Goal: Information Seeking & Learning: Learn about a topic

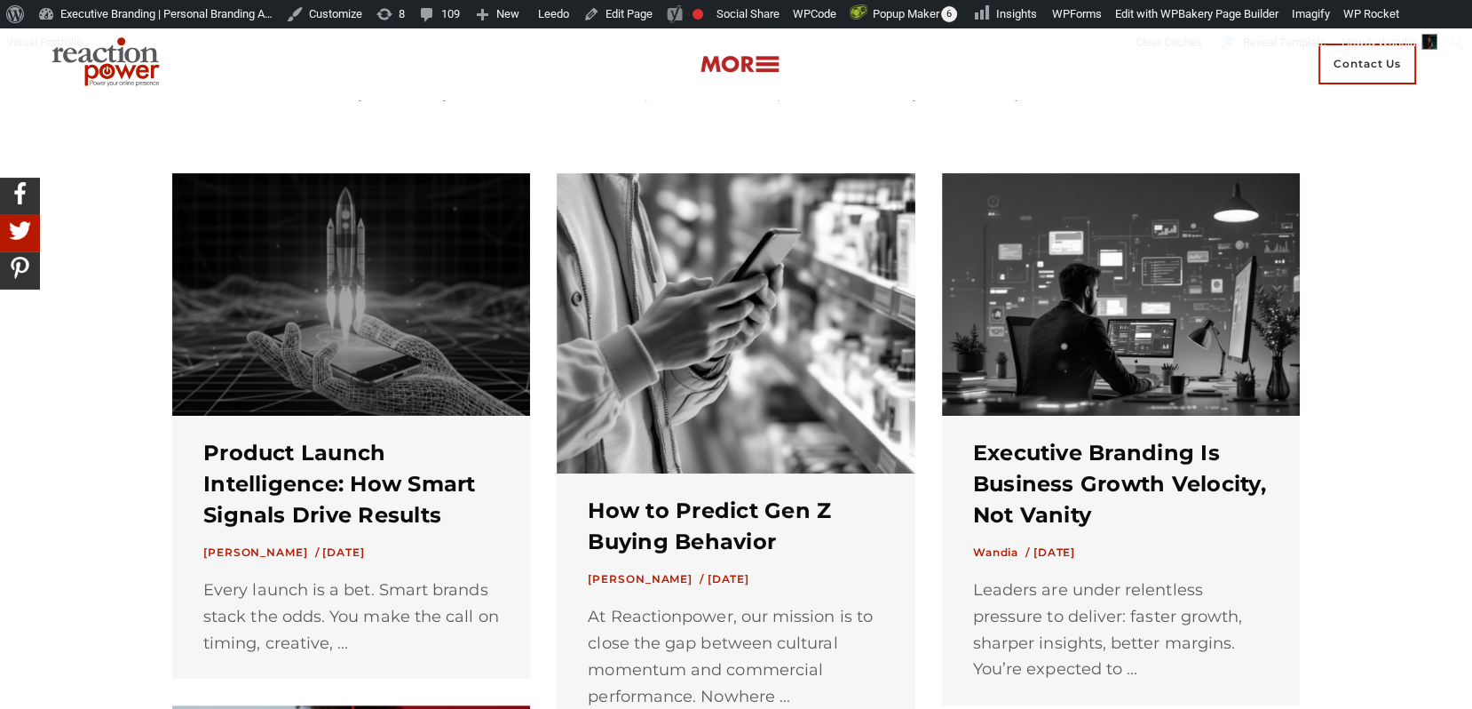
scroll to position [412, 0]
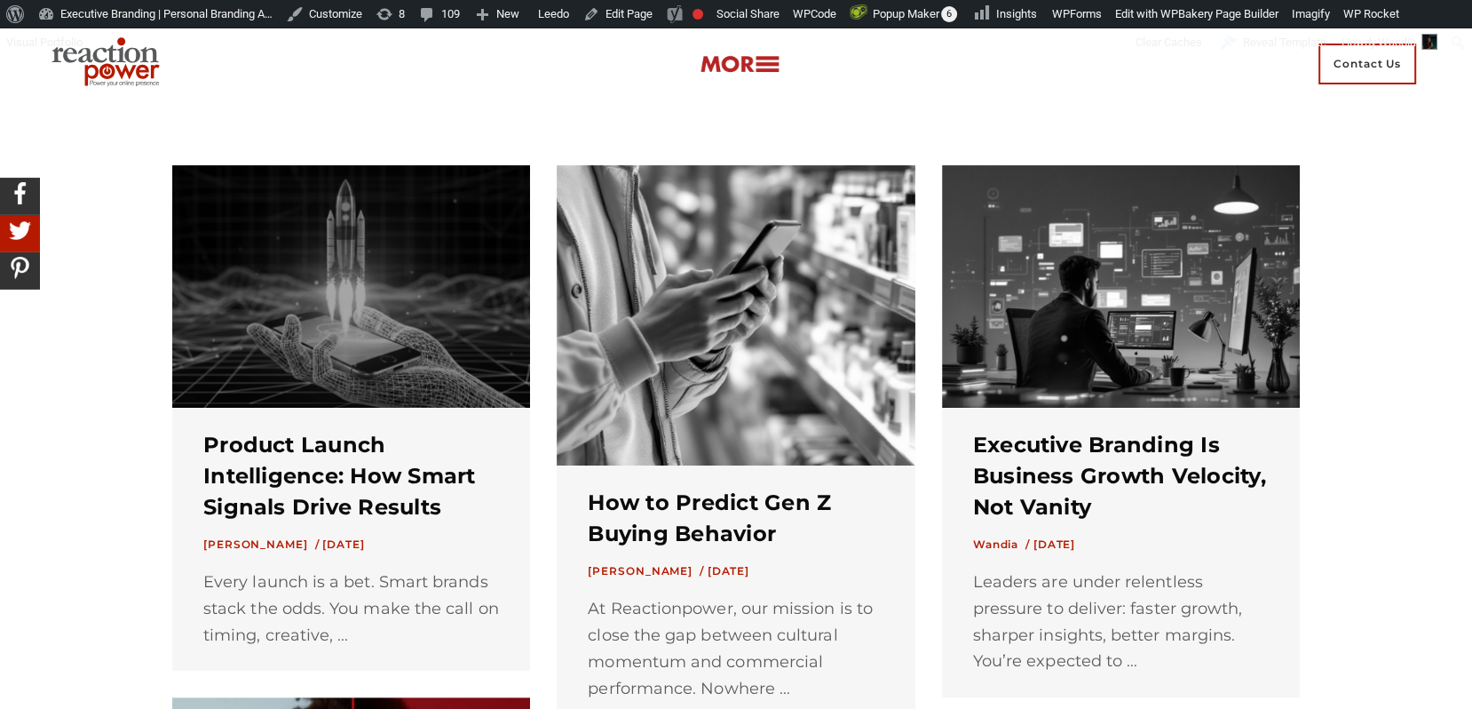
click at [473, 305] on img at bounding box center [351, 286] width 358 height 242
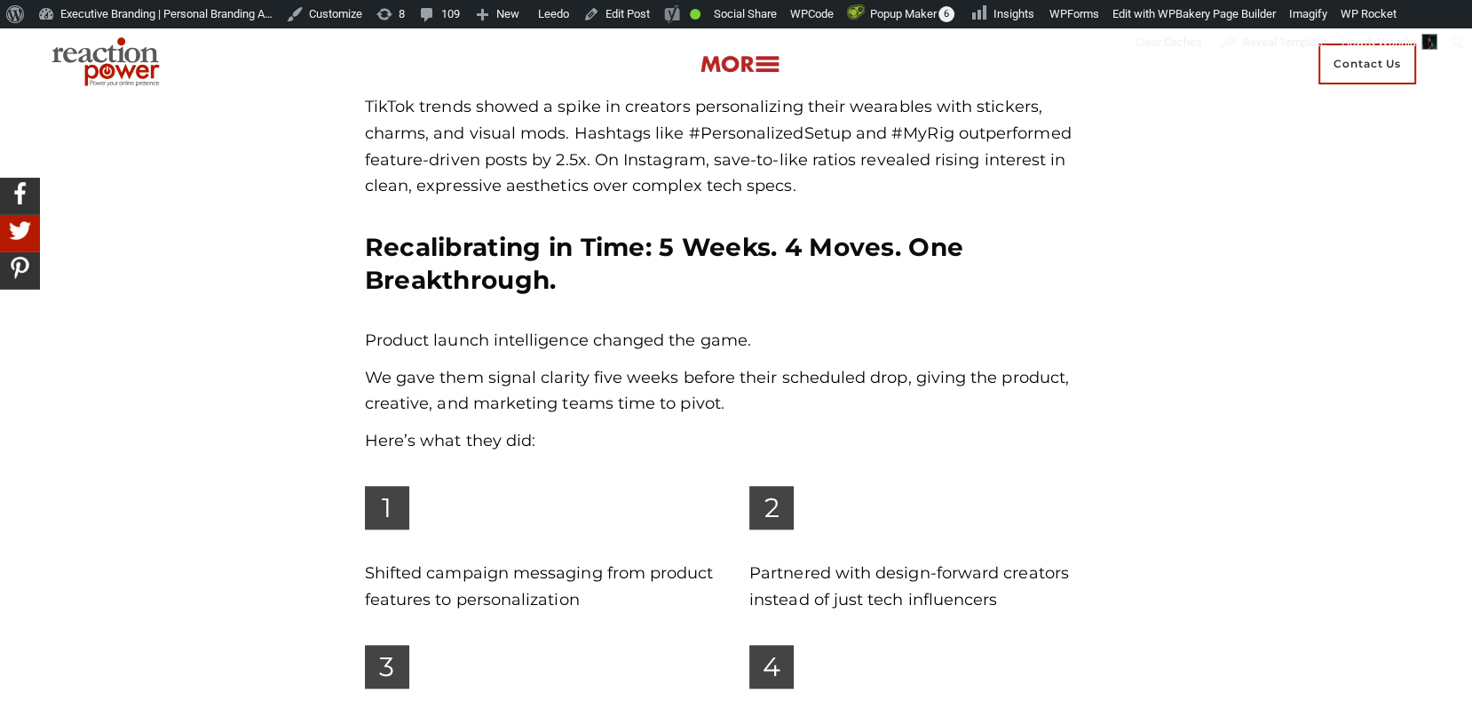
scroll to position [1405, 0]
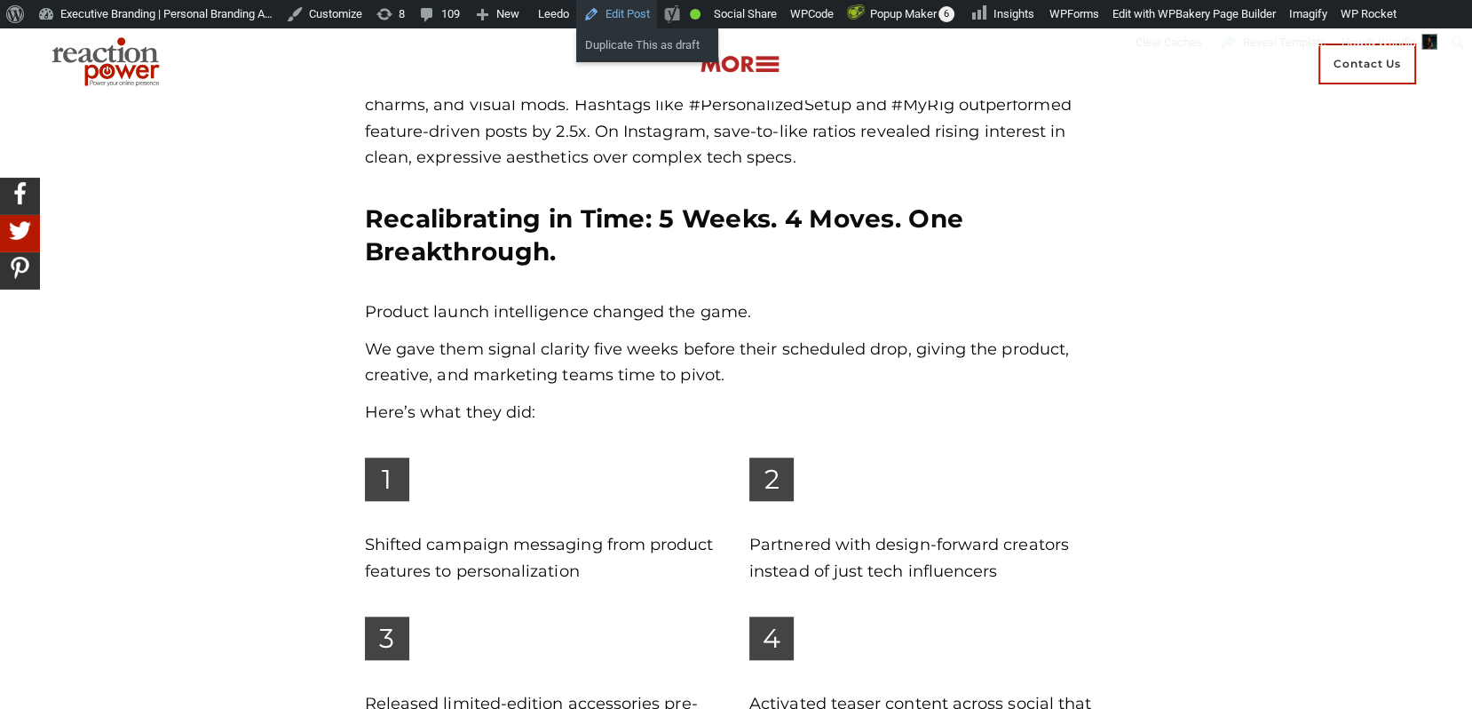
click at [657, 20] on link "Edit Post" at bounding box center [616, 14] width 81 height 28
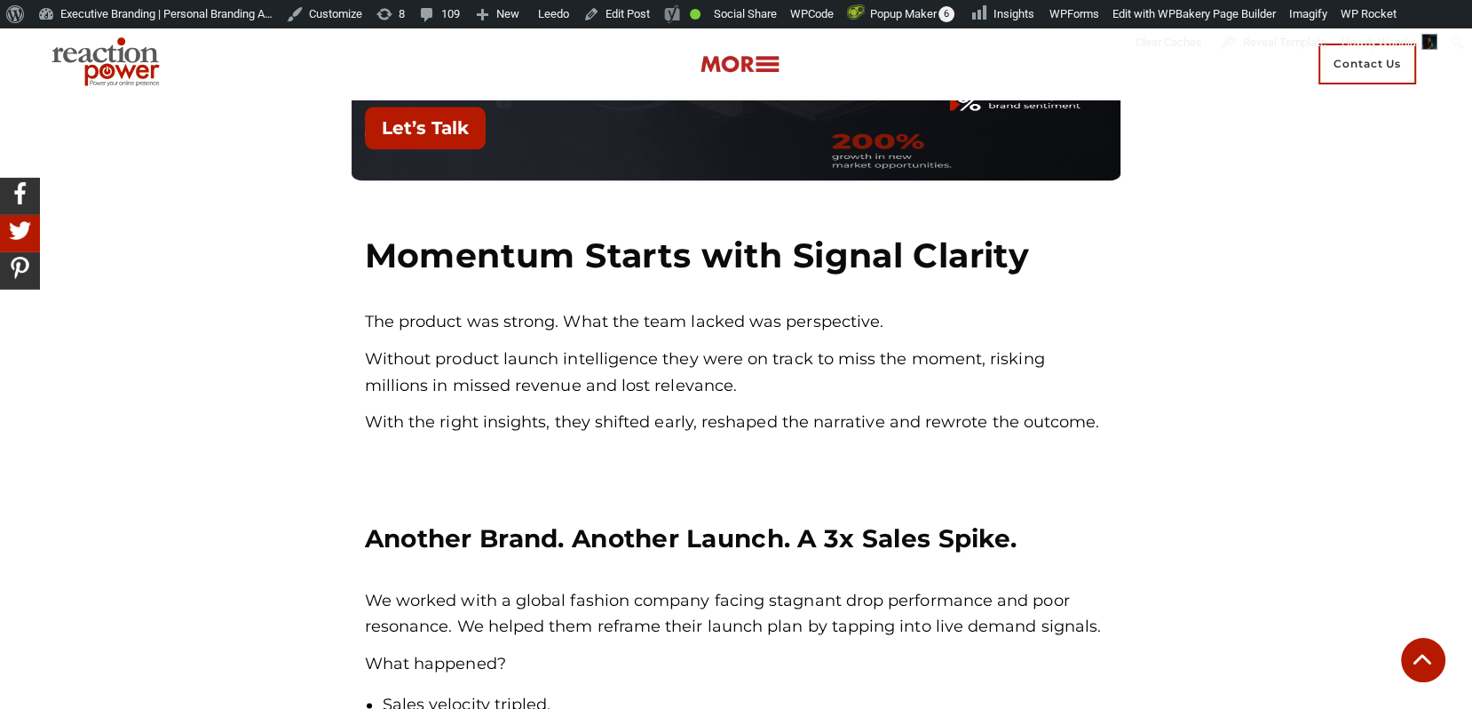
scroll to position [2274, 0]
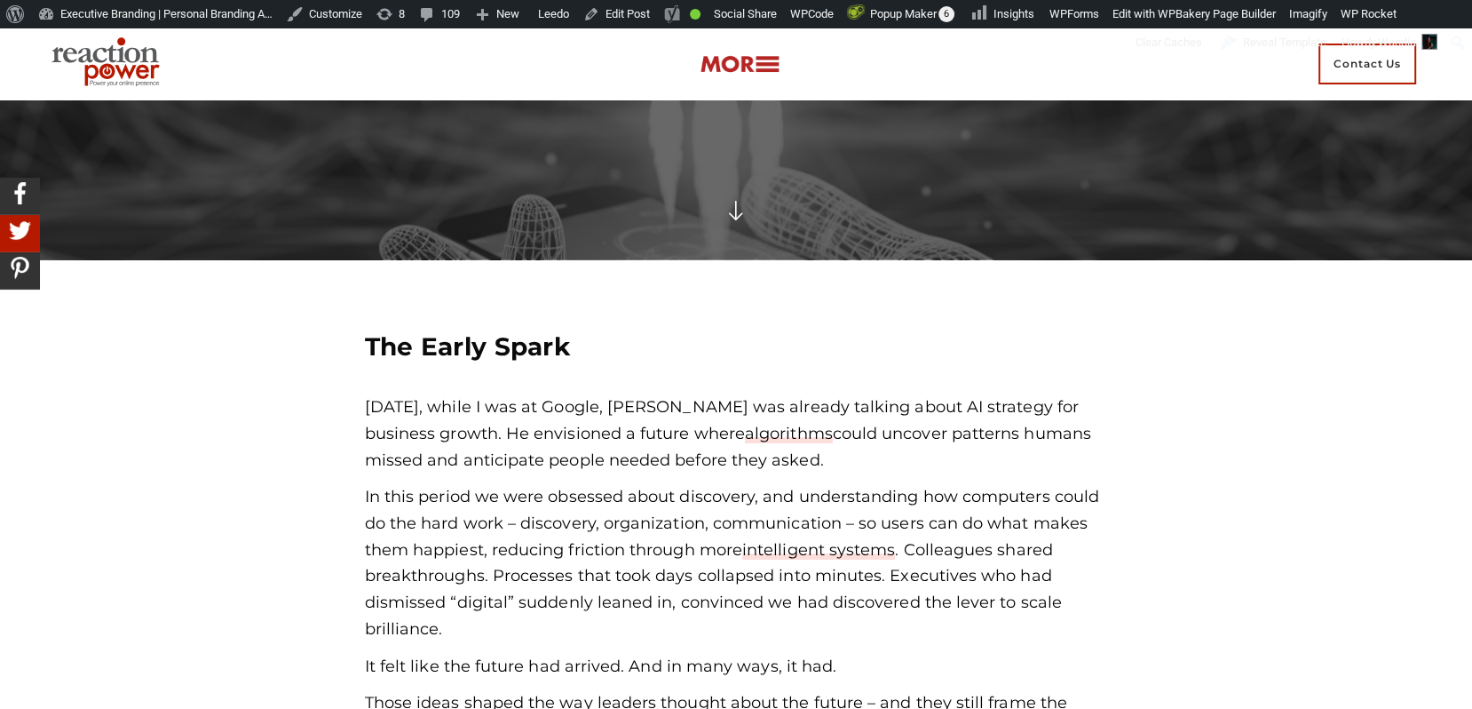
scroll to position [491, 0]
click at [784, 430] on link "algorithms" at bounding box center [789, 433] width 88 height 20
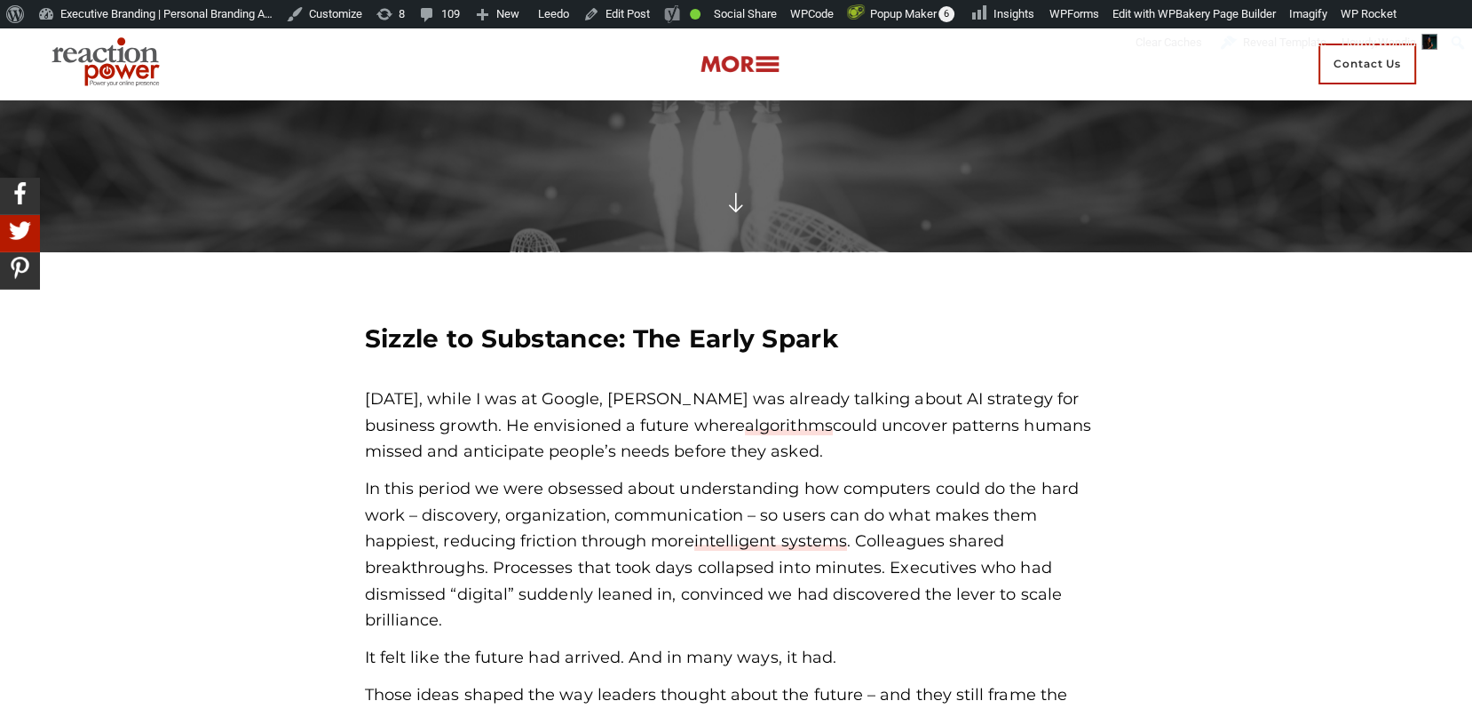
scroll to position [448, 0]
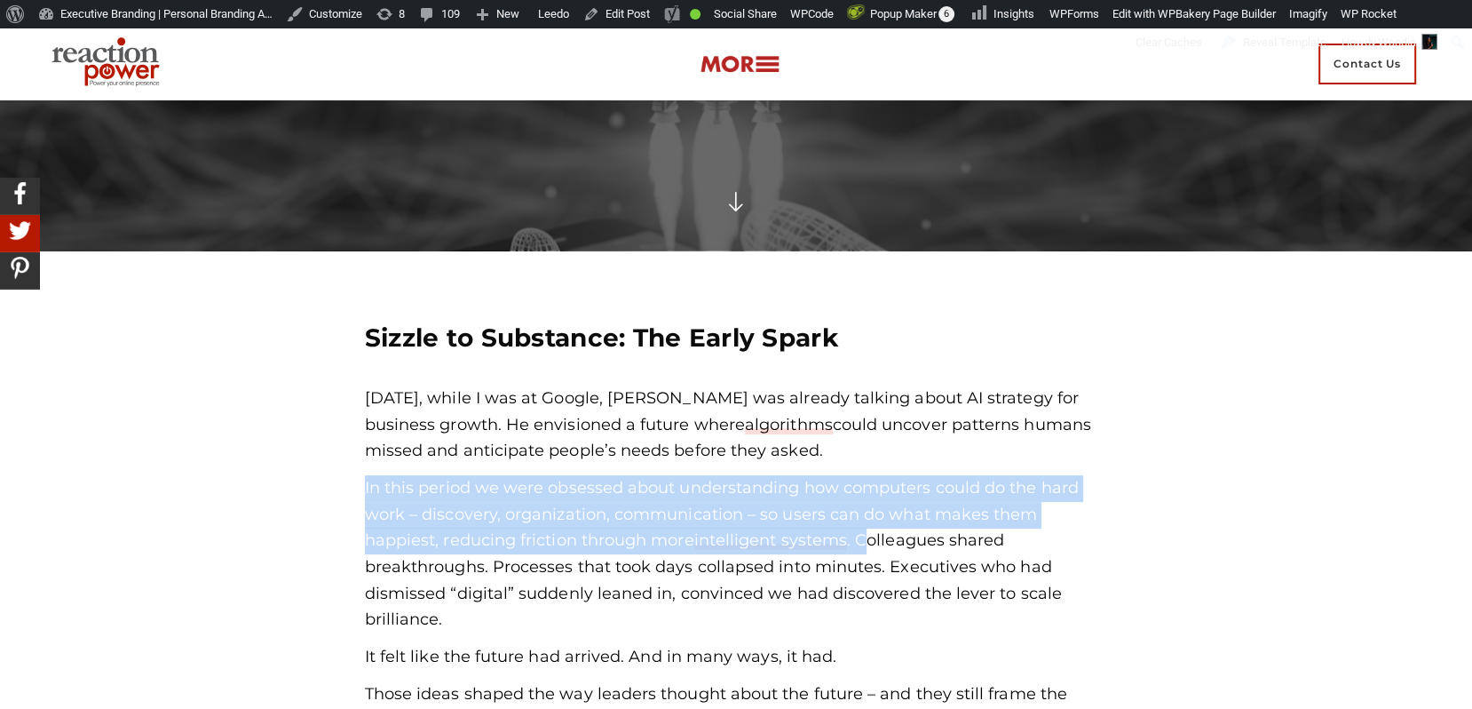
drag, startPoint x: 863, startPoint y: 543, endPoint x: 359, endPoint y: 487, distance: 507.5
copy p "In this period we were obsessed about understanding how computers could do the …"
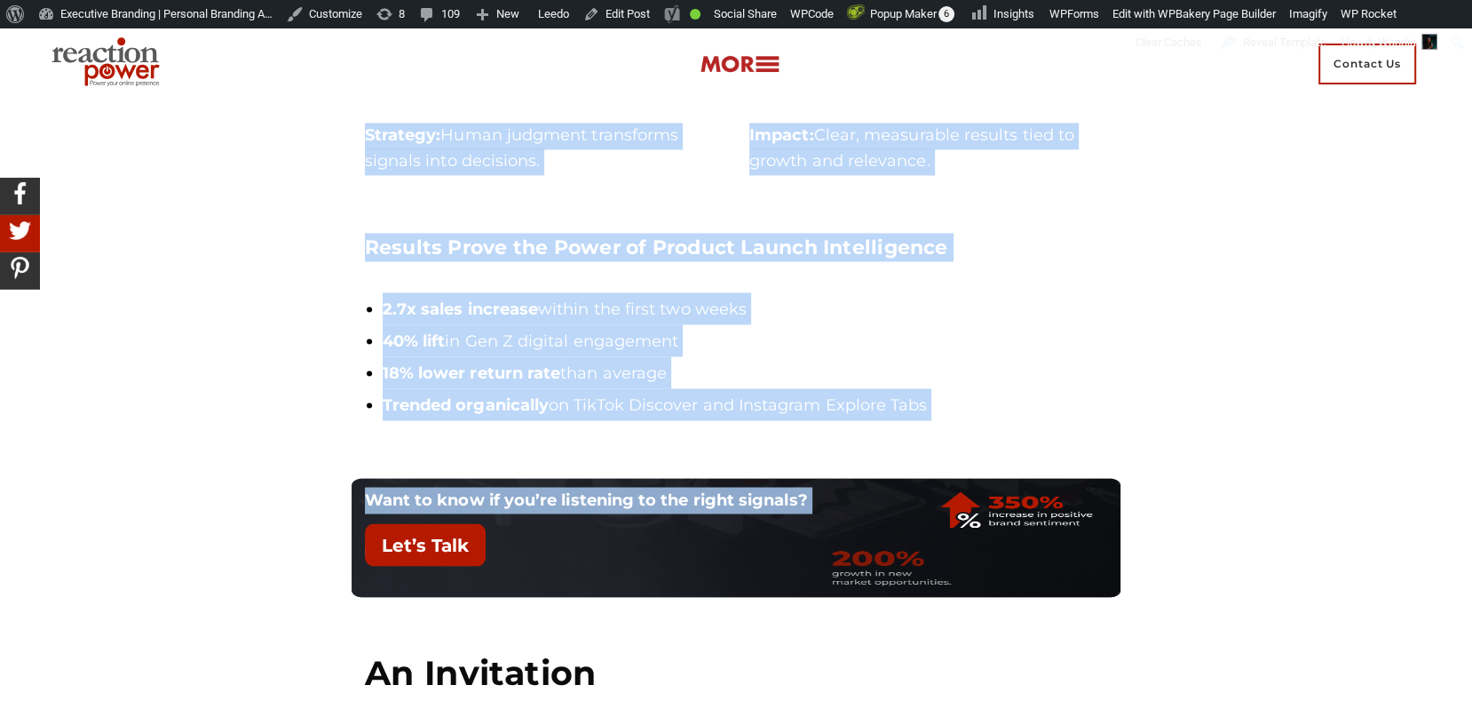
scroll to position [3132, 0]
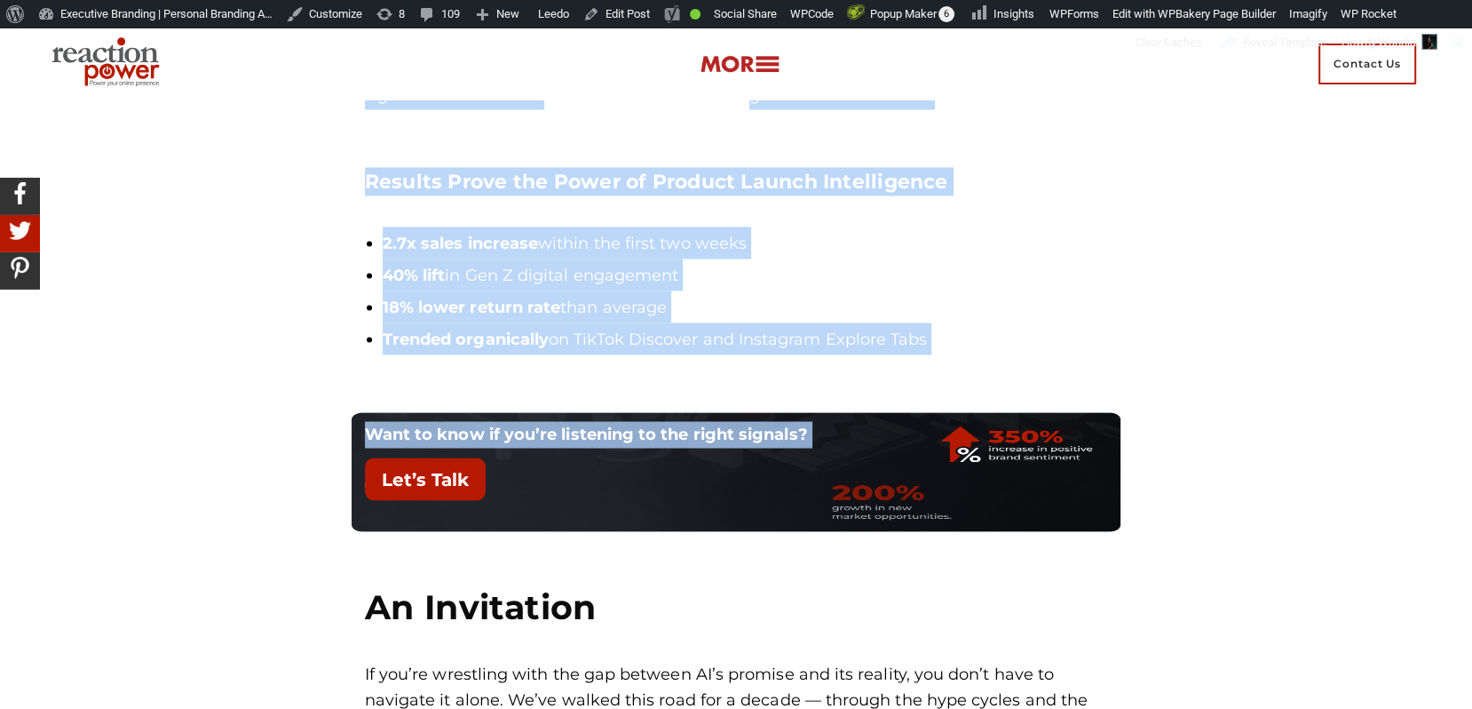
drag, startPoint x: 365, startPoint y: 157, endPoint x: 956, endPoint y: 335, distance: 617.4
copy div "Sizzle to Substance: The Early Spark Ten years ago, while I was at Google, Eric…"
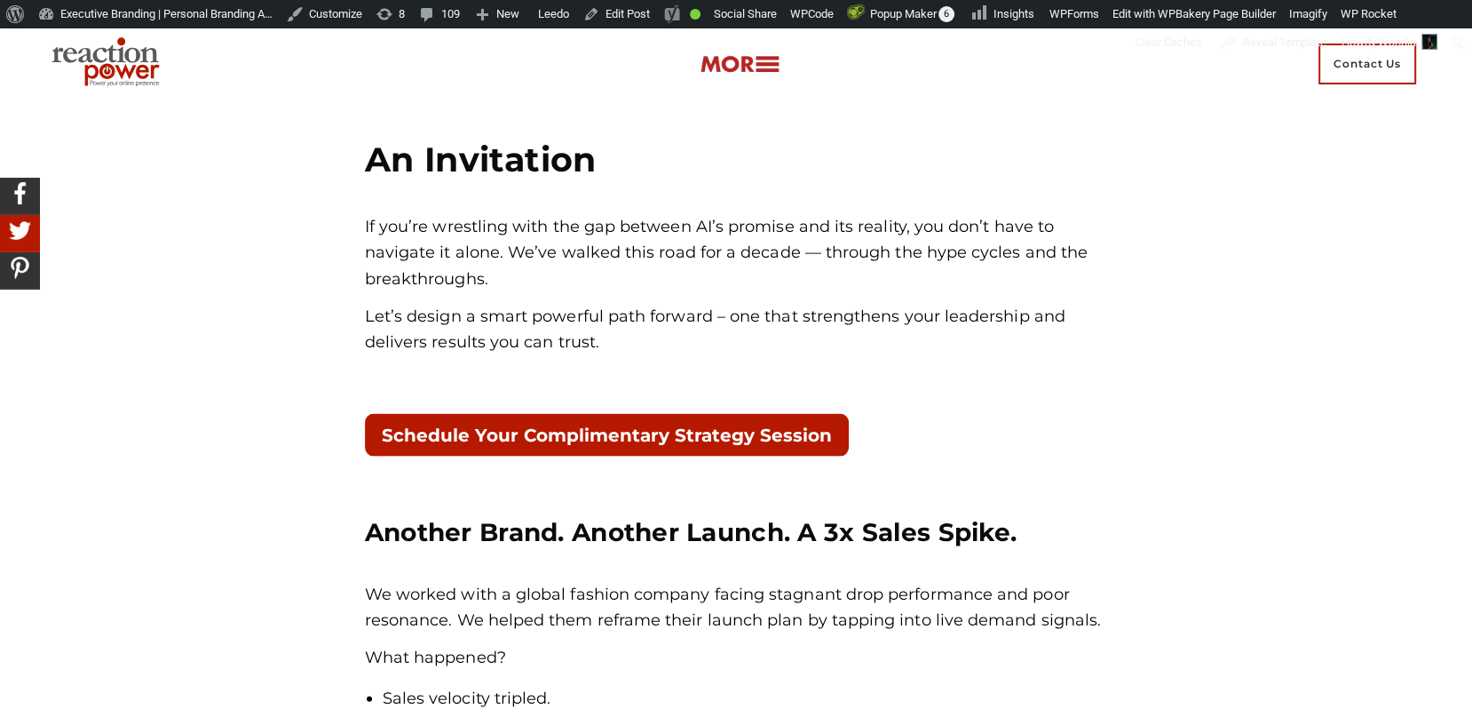
scroll to position [3585, 0]
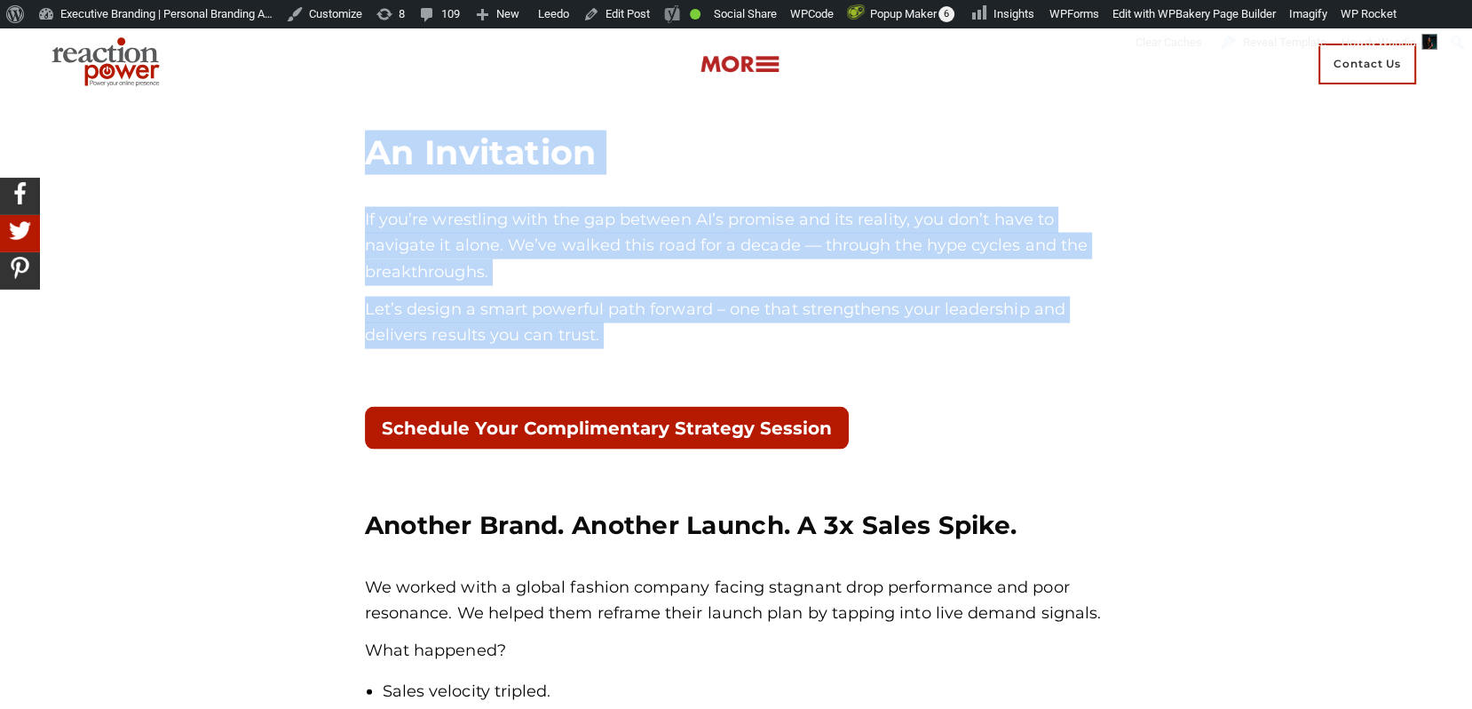
click at [938, 448] on div "An Invitation If you’re wrestling with the gap between AI’s promise and its rea…" at bounding box center [737, 278] width 770 height 403
click at [920, 462] on div "An Invitation If you’re wrestling with the gap between AI’s promise and its rea…" at bounding box center [737, 278] width 770 height 403
click at [566, 529] on h4 "Another Brand. Another Launch. A 3x Sales Spike." at bounding box center [736, 525] width 743 height 36
drag, startPoint x: 636, startPoint y: 478, endPoint x: 564, endPoint y: 383, distance: 119.2
click at [564, 383] on div "An Invitation If you’re wrestling with the gap between AI’s promise and its rea…" at bounding box center [737, 278] width 770 height 403
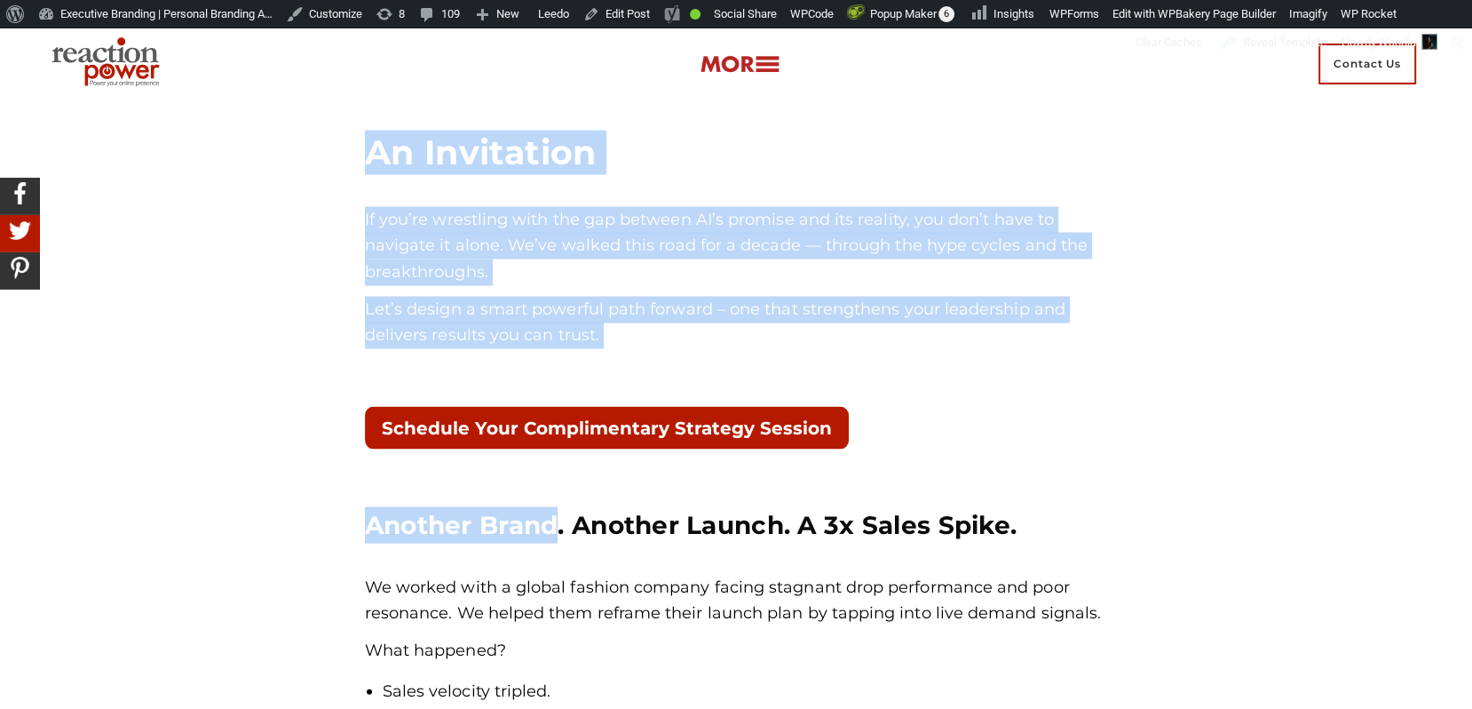
drag, startPoint x: 559, startPoint y: 380, endPoint x: 560, endPoint y: 527, distance: 146.5
copy div "Sizzle to Substance: The Early Spark Ten years ago, while I was at Google, Eric…"
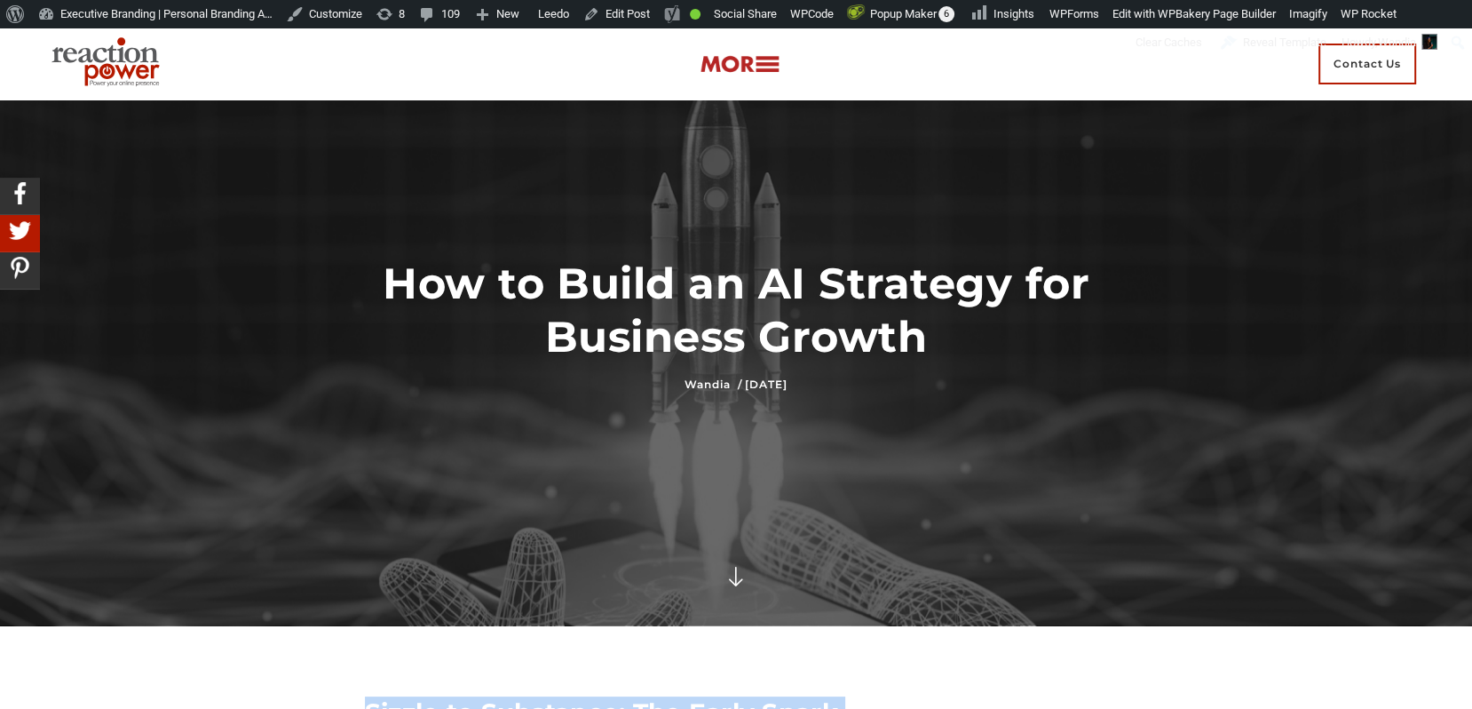
scroll to position [0, 0]
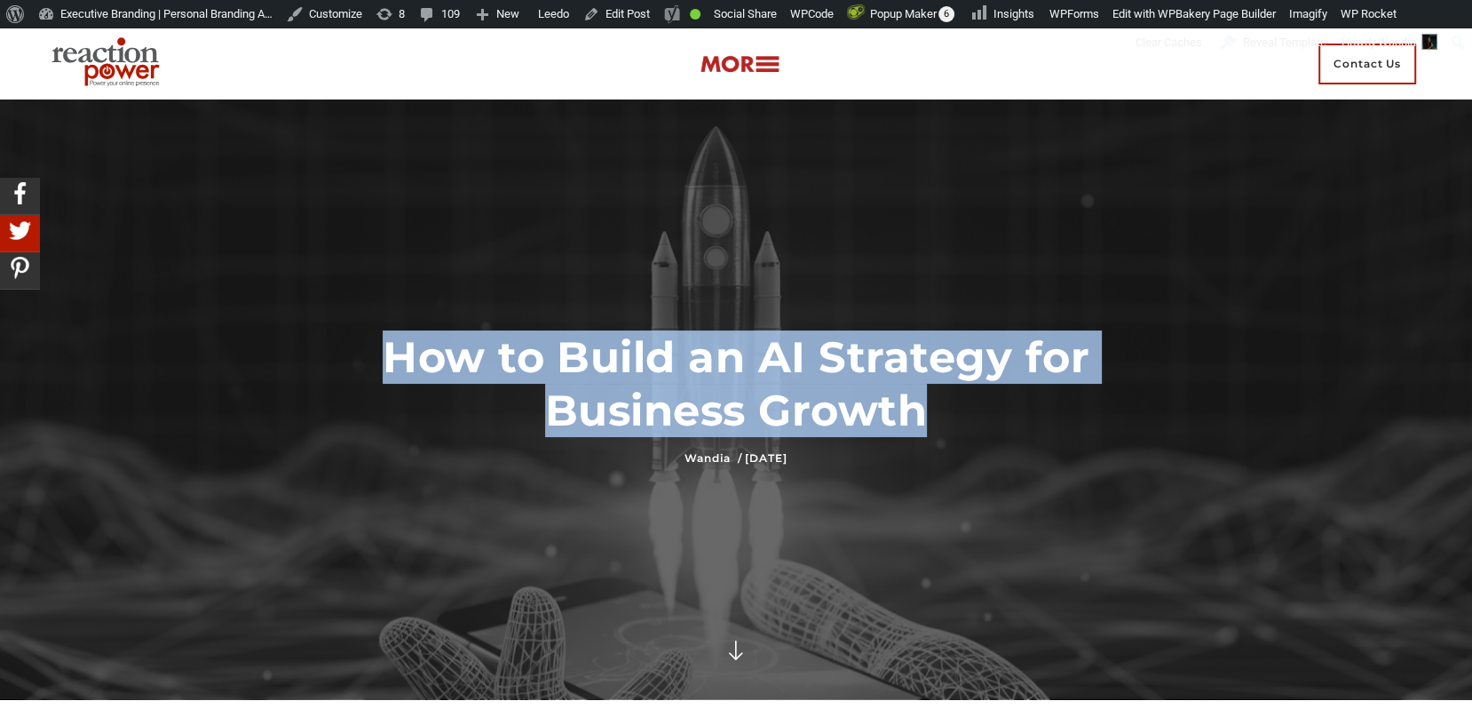
drag, startPoint x: 954, startPoint y: 413, endPoint x: 372, endPoint y: 350, distance: 585.8
click at [372, 350] on h1 "How to Build an AI Strategy for Business Growth" at bounding box center [736, 383] width 743 height 107
copy h1 "How to Build an AI Strategy for Business Growth"
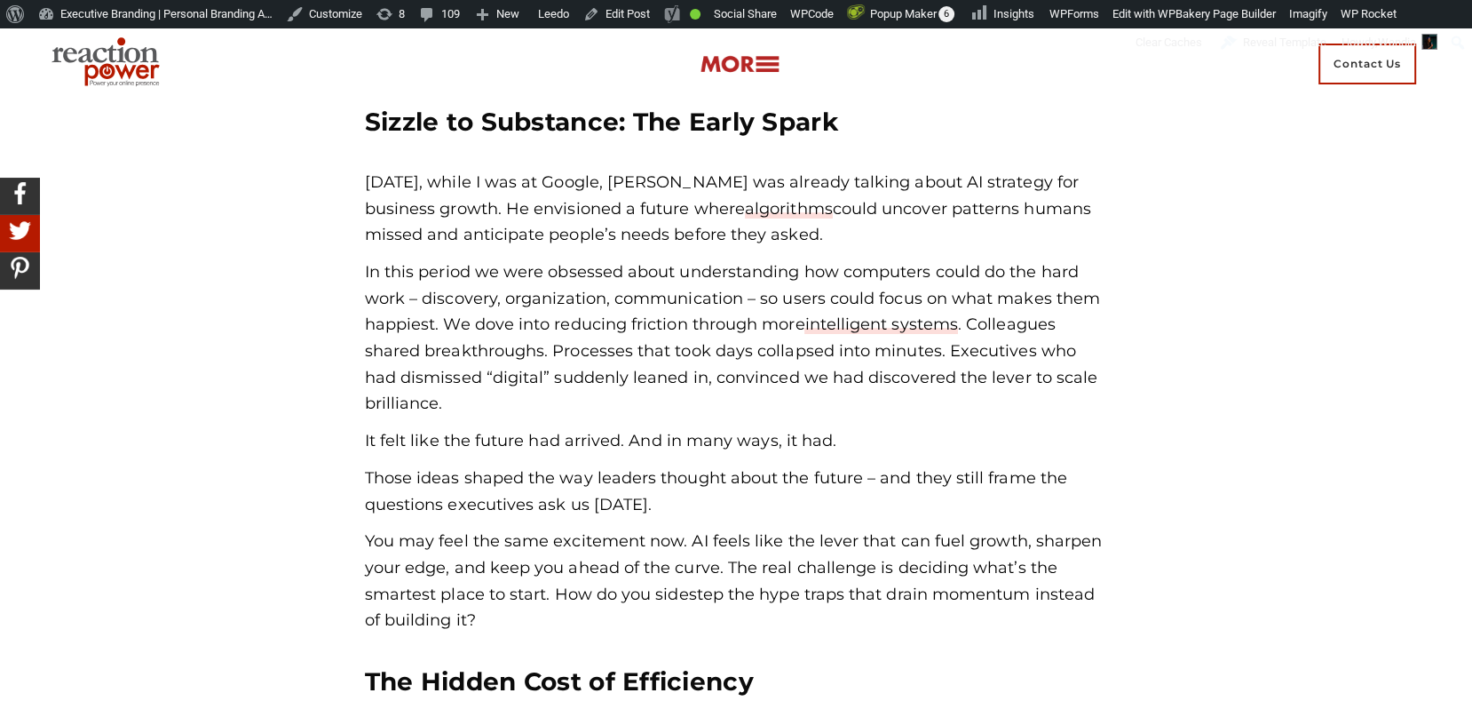
scroll to position [663, 0]
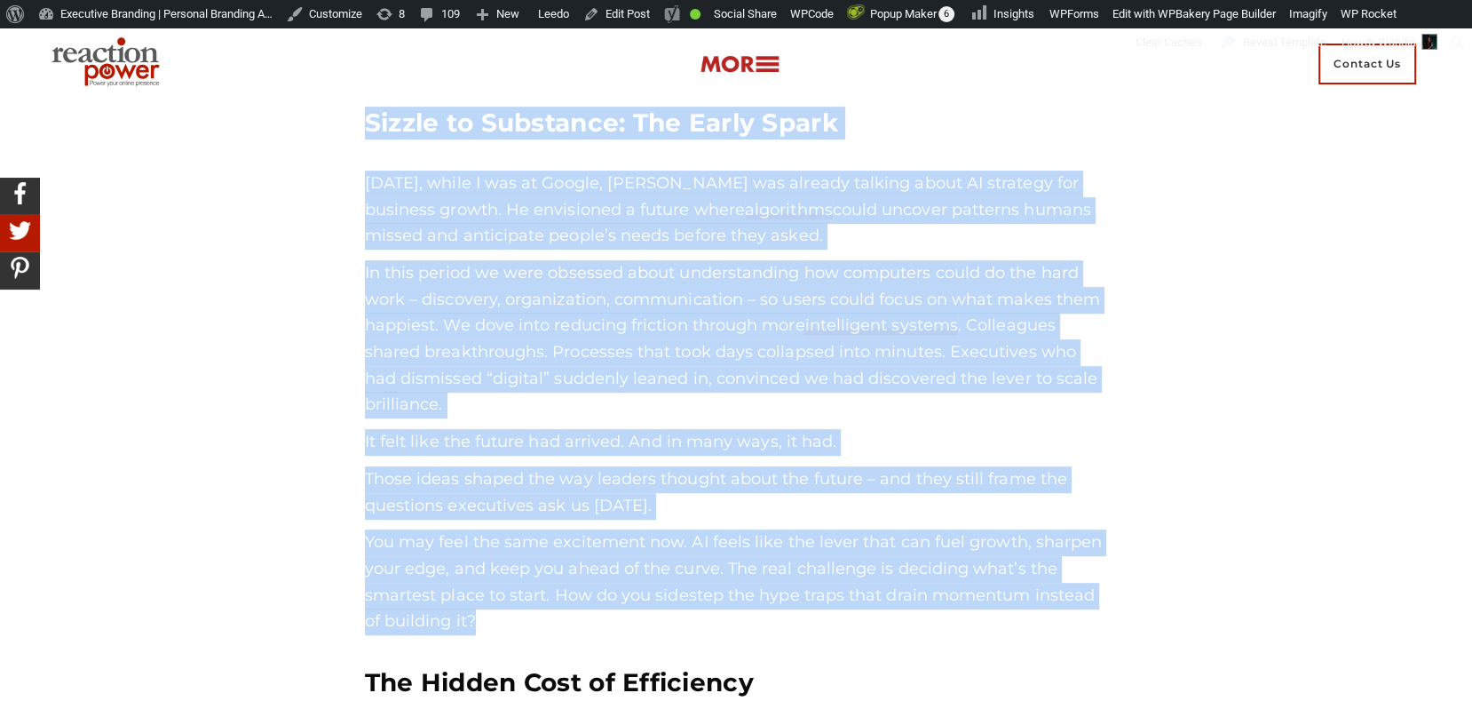
drag, startPoint x: 557, startPoint y: 613, endPoint x: 349, endPoint y: 542, distance: 219.3
click at [370, 550] on p "You may feel the same excitement now. AI feels like the lever that can fuel gro…" at bounding box center [736, 582] width 743 height 106
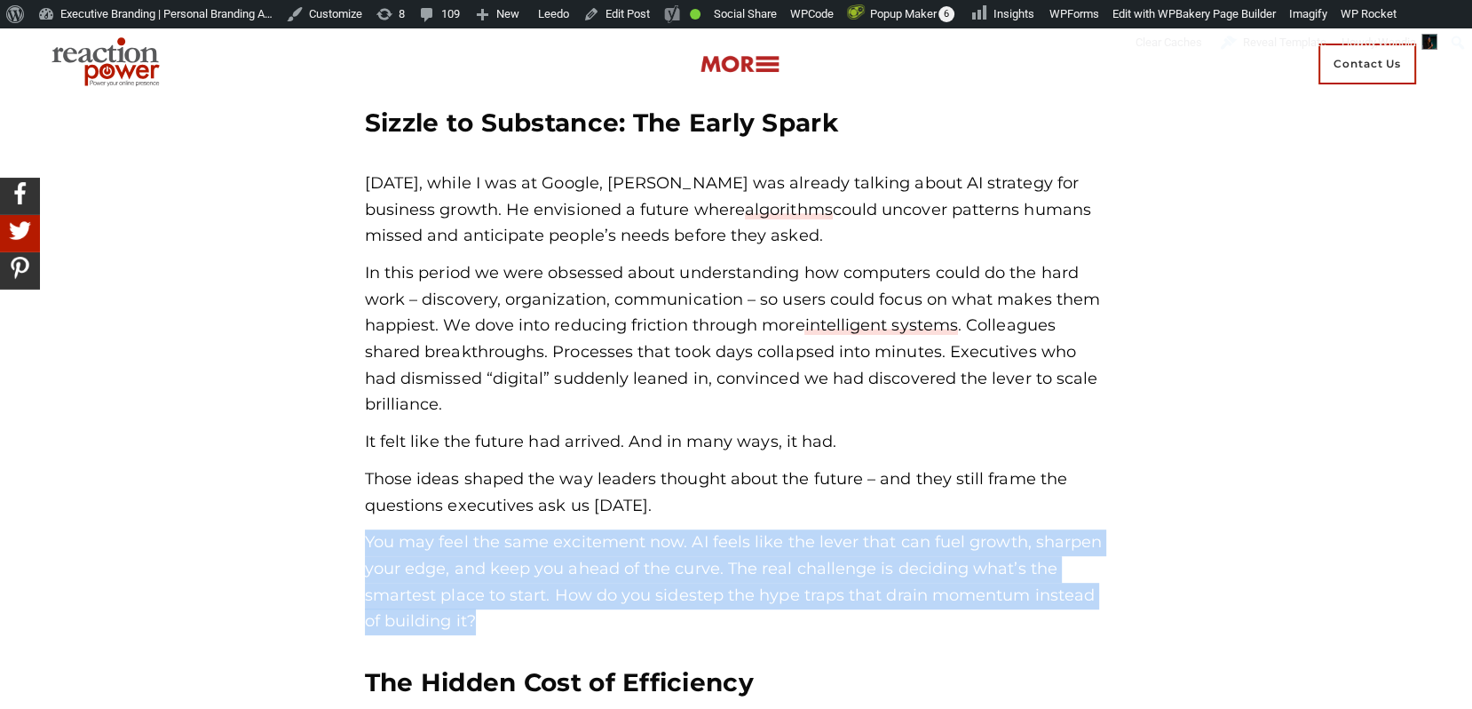
drag, startPoint x: 364, startPoint y: 545, endPoint x: 502, endPoint y: 615, distance: 154.5
click at [503, 616] on p "You may feel the same excitement now. AI feels like the lever that can fuel gro…" at bounding box center [736, 582] width 743 height 106
copy p "You may feel the same excitement now. AI feels like the lever that can fuel gro…"
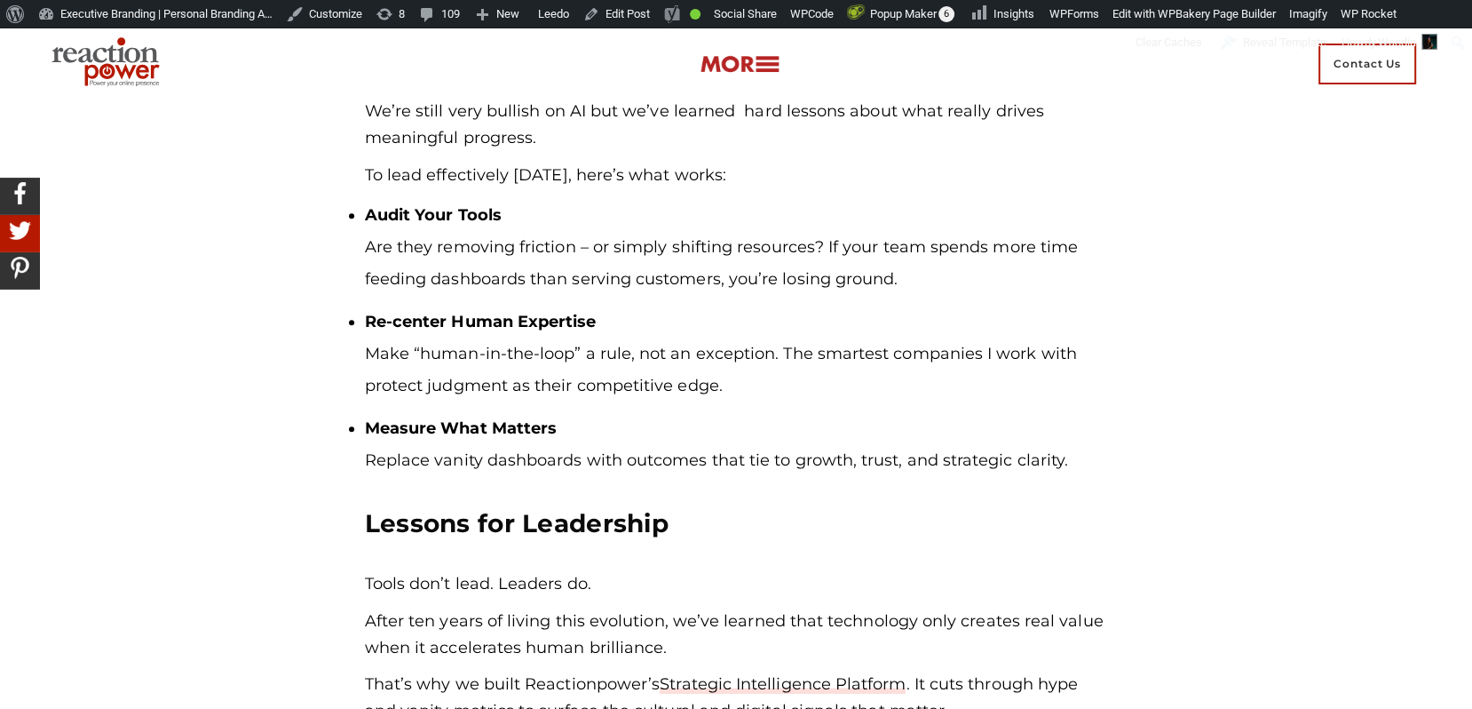
scroll to position [1958, 0]
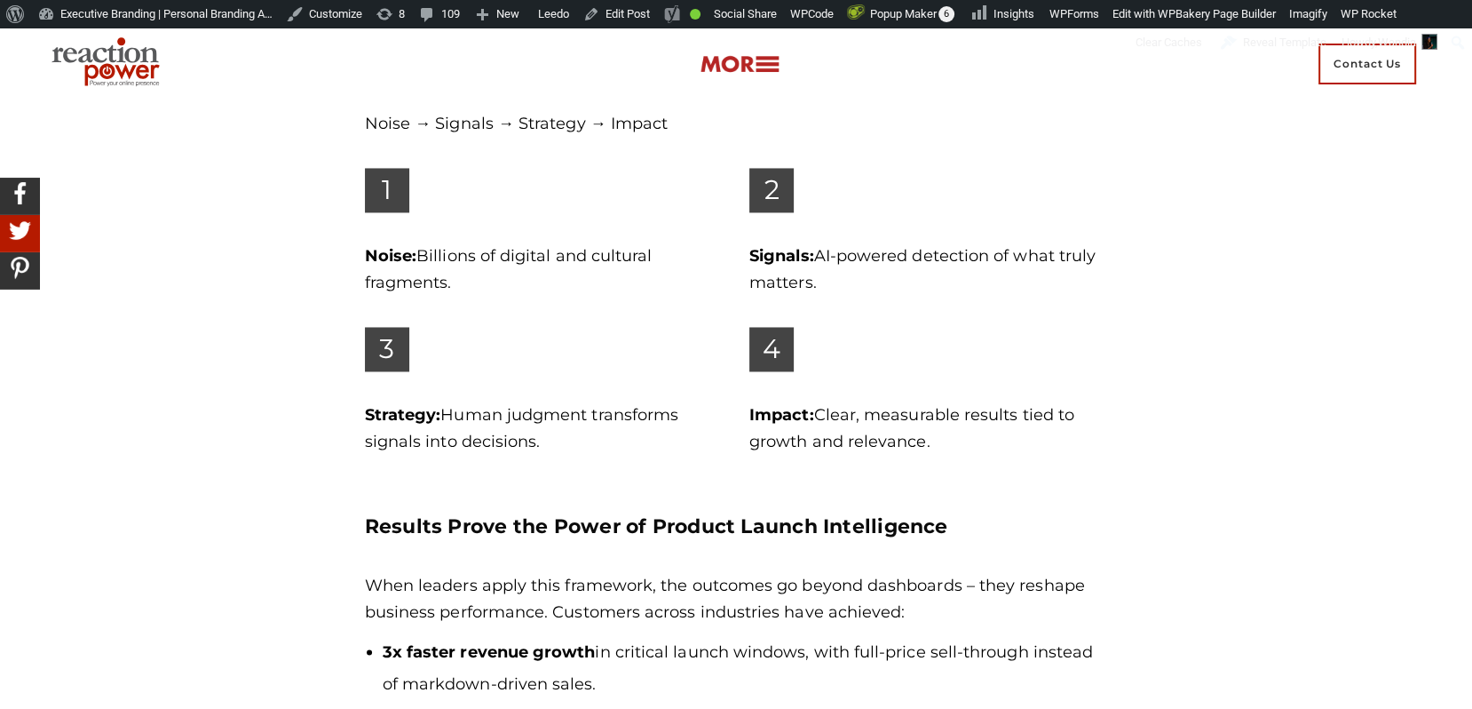
scroll to position [2768, 0]
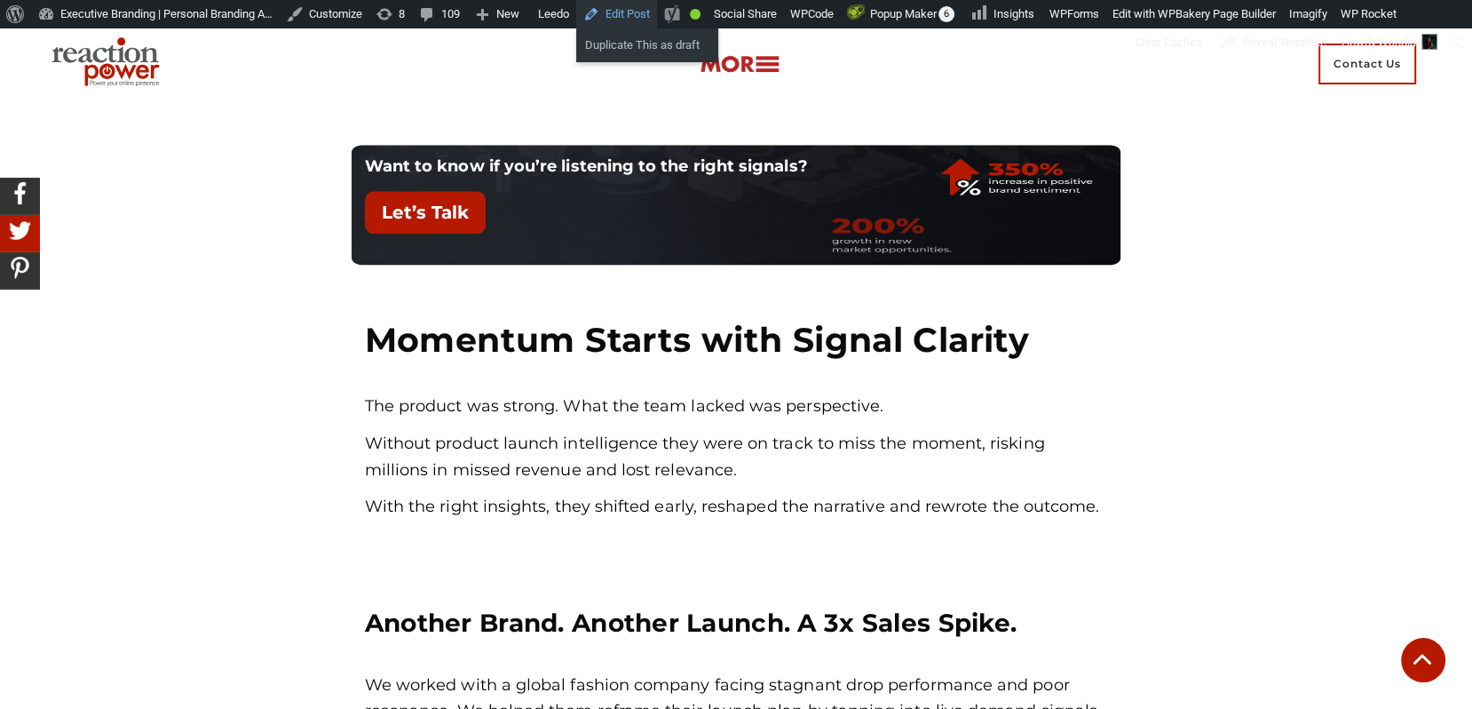
click at [657, 12] on link "Edit Post" at bounding box center [616, 14] width 81 height 28
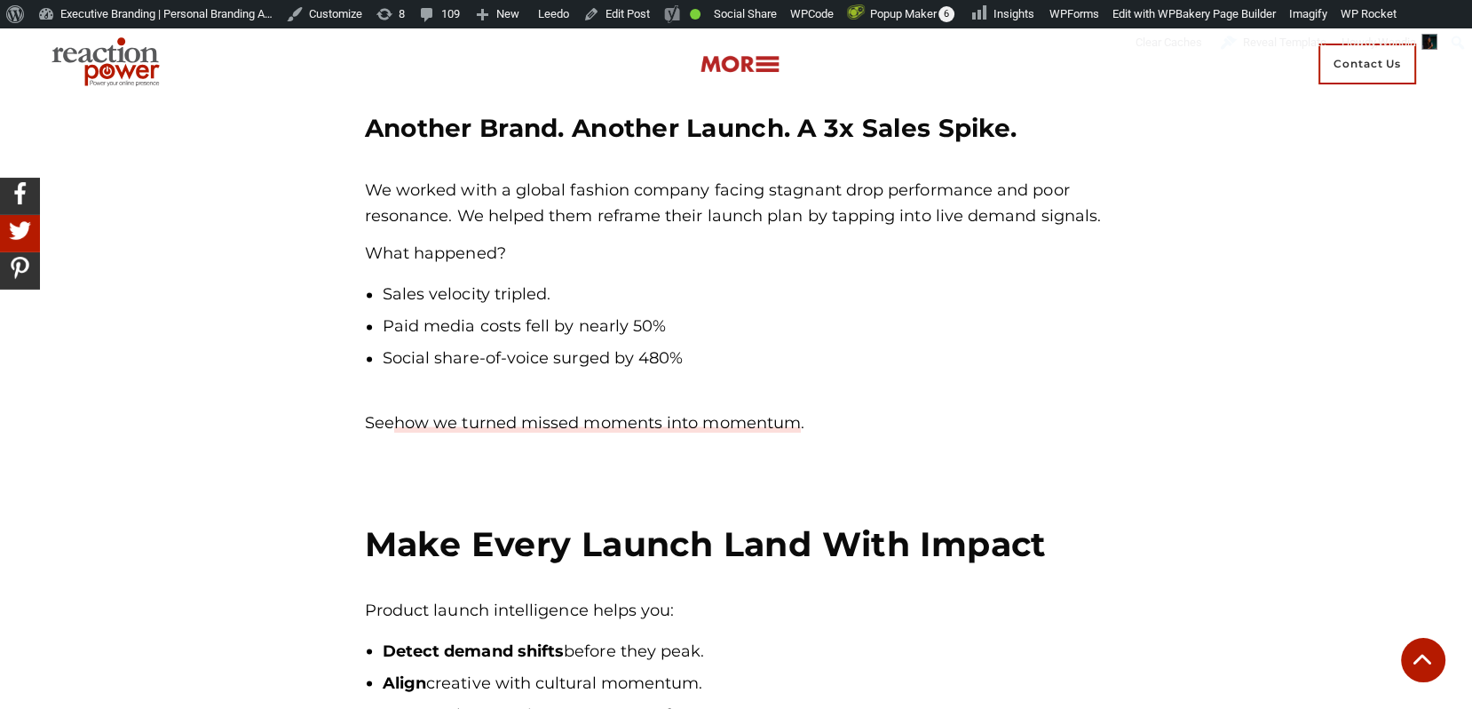
scroll to position [2710, 0]
